Goal: Information Seeking & Learning: Learn about a topic

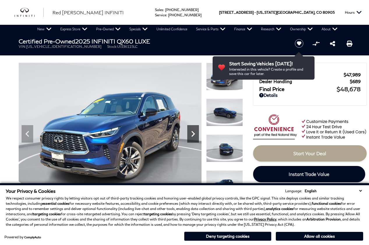
click at [191, 131] on icon "Next" at bounding box center [193, 134] width 12 height 12
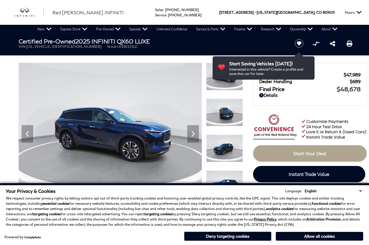
click at [361, 191] on select "English Spanish / Español English / [GEOGRAPHIC_DATA] Korean / 한국어 Vietnamese /…" at bounding box center [333, 191] width 60 height 6
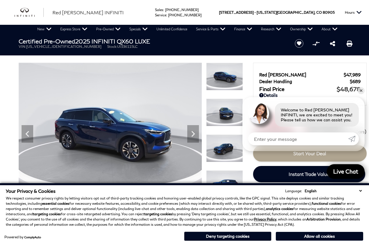
click at [160, 123] on img at bounding box center [110, 132] width 183 height 138
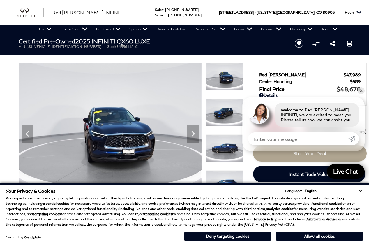
click at [360, 189] on select "English Spanish / Español English / [GEOGRAPHIC_DATA] Korean / 한국어 Vietnamese /…" at bounding box center [333, 191] width 60 height 6
click at [359, 190] on select "English Spanish / Español English / [GEOGRAPHIC_DATA] Korean / 한국어 Vietnamese /…" at bounding box center [333, 191] width 60 height 6
click at [212, 235] on button "Deny targeting cookies" at bounding box center [227, 235] width 87 height 9
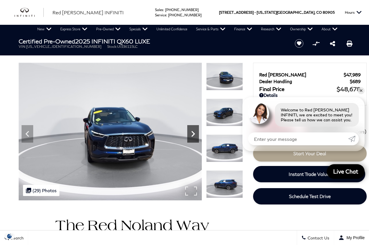
click at [194, 132] on icon "Next" at bounding box center [193, 134] width 12 height 12
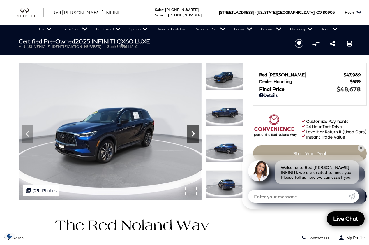
click at [195, 132] on icon "Next" at bounding box center [193, 134] width 12 height 12
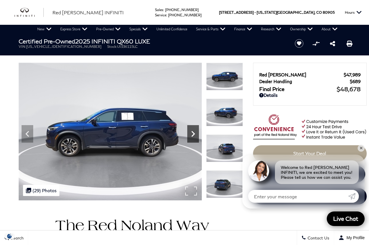
click at [195, 132] on icon "Next" at bounding box center [193, 134] width 12 height 12
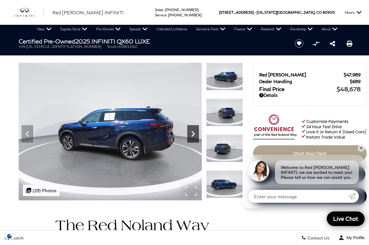
click at [195, 132] on icon "Next" at bounding box center [193, 134] width 12 height 12
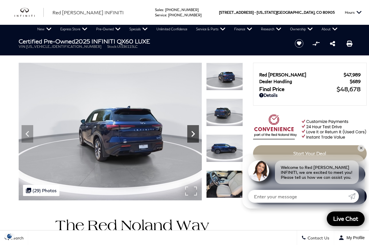
click at [195, 132] on icon "Next" at bounding box center [193, 134] width 12 height 12
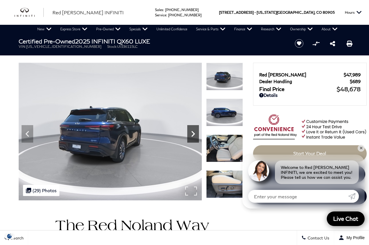
click at [195, 132] on icon "Next" at bounding box center [193, 134] width 12 height 12
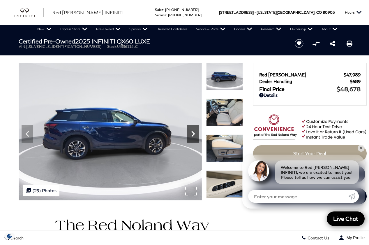
click at [195, 132] on icon "Next" at bounding box center [193, 134] width 12 height 12
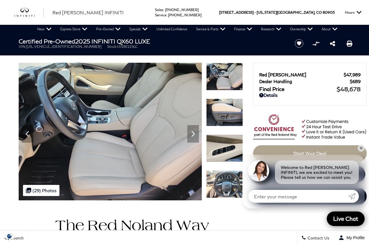
click at [243, 46] on ul "VIN: [US_VEHICLE_IDENTIFICATION_NUMBER] Stock: UI336115LC" at bounding box center [152, 46] width 267 height 4
click at [194, 133] on icon "Next" at bounding box center [193, 134] width 12 height 12
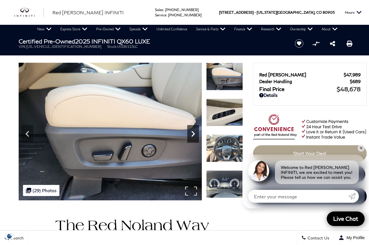
click at [194, 133] on icon "Next" at bounding box center [193, 134] width 12 height 12
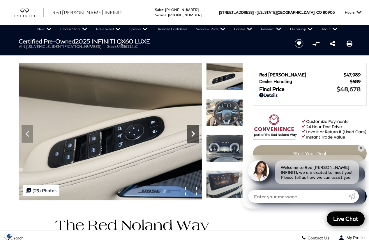
click at [192, 134] on icon "Next" at bounding box center [193, 134] width 12 height 12
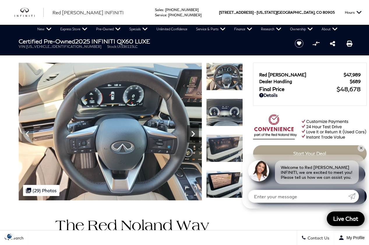
click at [192, 134] on icon "Next" at bounding box center [193, 134] width 12 height 12
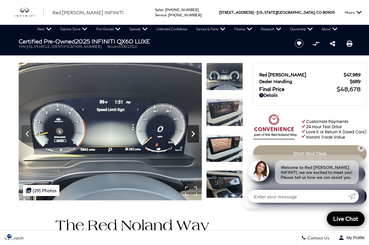
click at [192, 134] on icon "Next" at bounding box center [193, 134] width 12 height 12
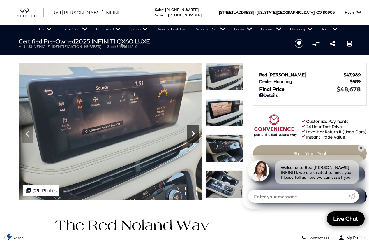
click at [192, 134] on icon "Next" at bounding box center [193, 134] width 12 height 12
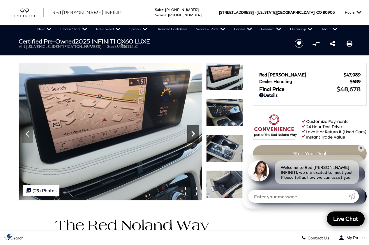
click at [192, 134] on icon "Next" at bounding box center [193, 134] width 12 height 12
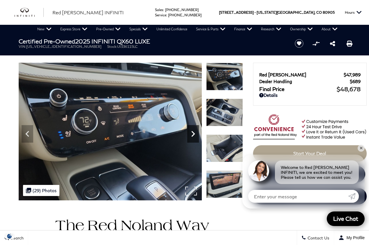
click at [193, 135] on icon "Next" at bounding box center [192, 134] width 3 height 6
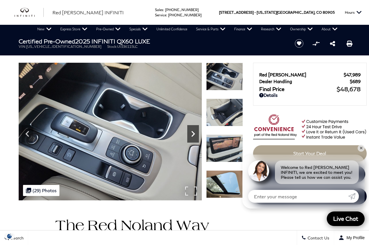
click at [193, 134] on icon "Next" at bounding box center [193, 134] width 12 height 12
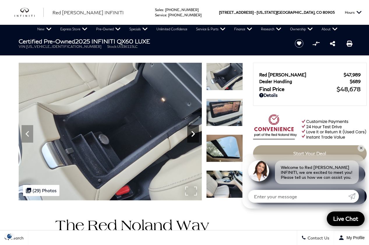
click at [193, 135] on icon "Next" at bounding box center [193, 134] width 12 height 12
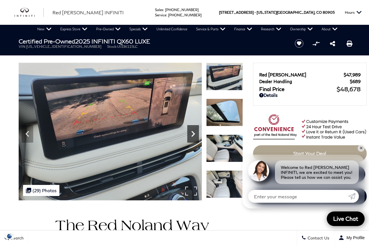
click at [193, 135] on icon "Next" at bounding box center [193, 134] width 12 height 12
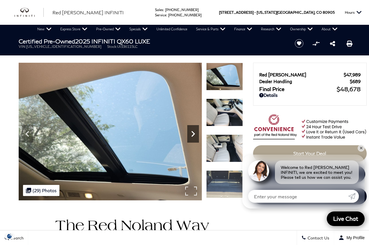
click at [193, 135] on icon "Next" at bounding box center [193, 134] width 12 height 12
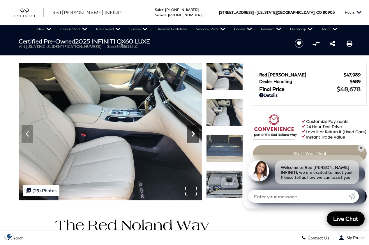
click at [193, 135] on icon "Next" at bounding box center [193, 134] width 12 height 12
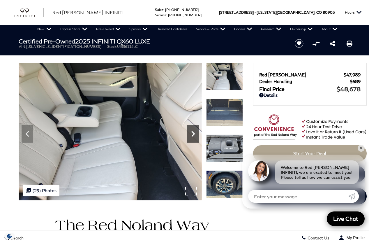
click at [194, 134] on icon "Next" at bounding box center [192, 134] width 3 height 6
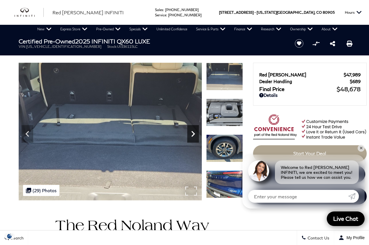
click at [194, 134] on icon "Next" at bounding box center [192, 134] width 3 height 6
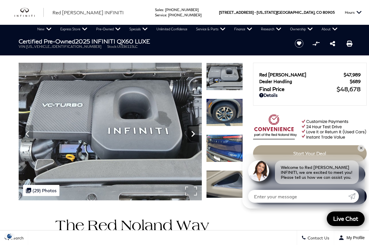
click at [194, 134] on icon "Next" at bounding box center [192, 134] width 3 height 6
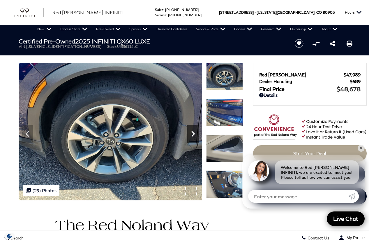
click at [194, 134] on icon "Next" at bounding box center [192, 134] width 3 height 6
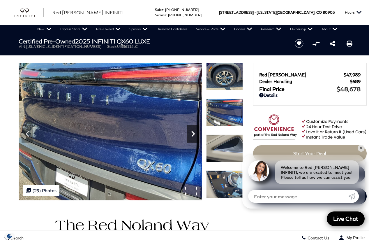
click at [194, 134] on icon "Next" at bounding box center [192, 134] width 3 height 6
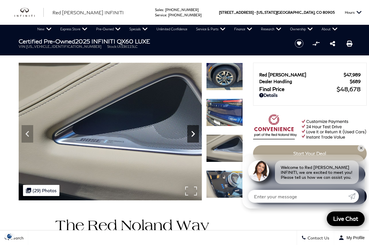
click at [194, 134] on icon "Next" at bounding box center [192, 134] width 3 height 6
